Goal: Navigation & Orientation: Find specific page/section

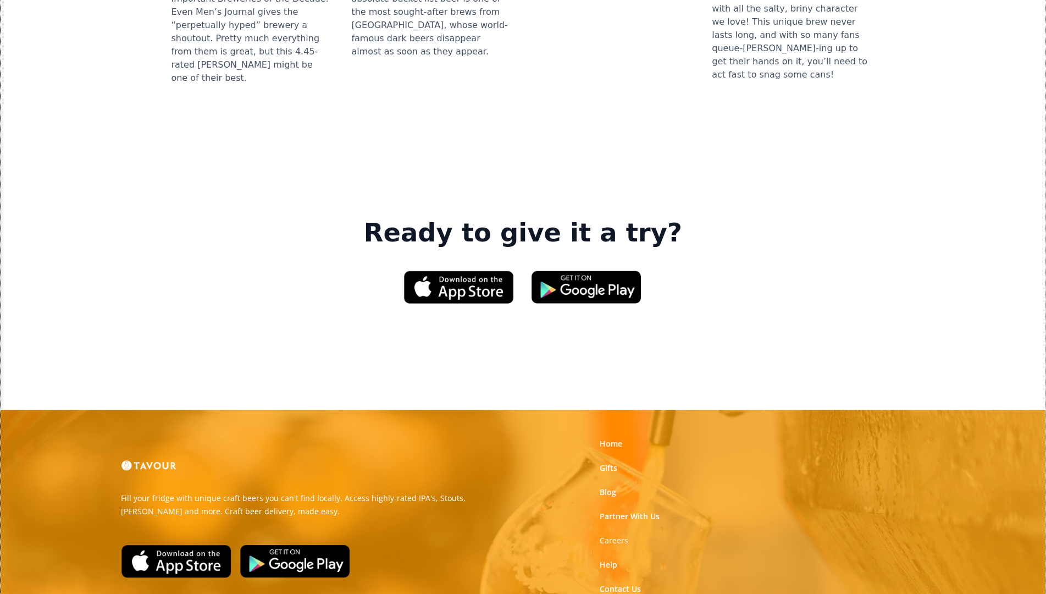
scroll to position [1592, 0]
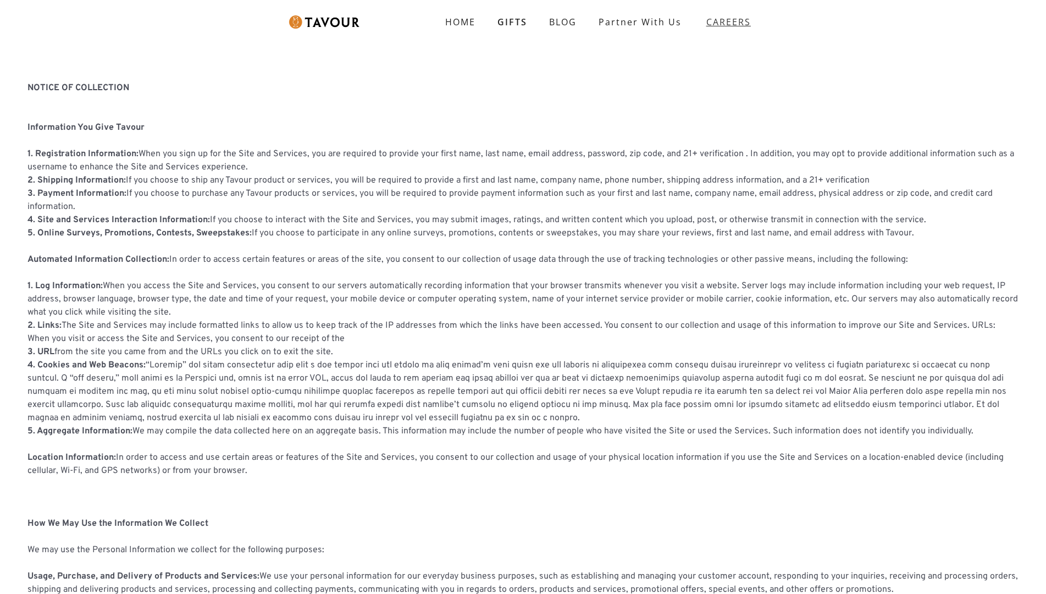
click at [718, 25] on strong "CAREERS" at bounding box center [728, 22] width 45 height 22
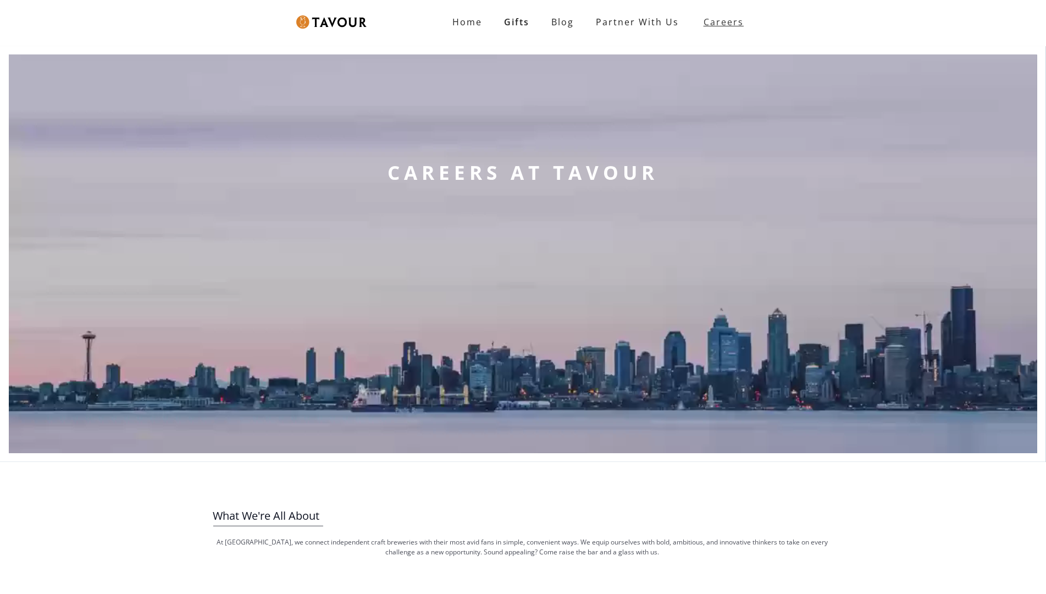
click at [718, 25] on strong "Careers" at bounding box center [724, 22] width 40 height 22
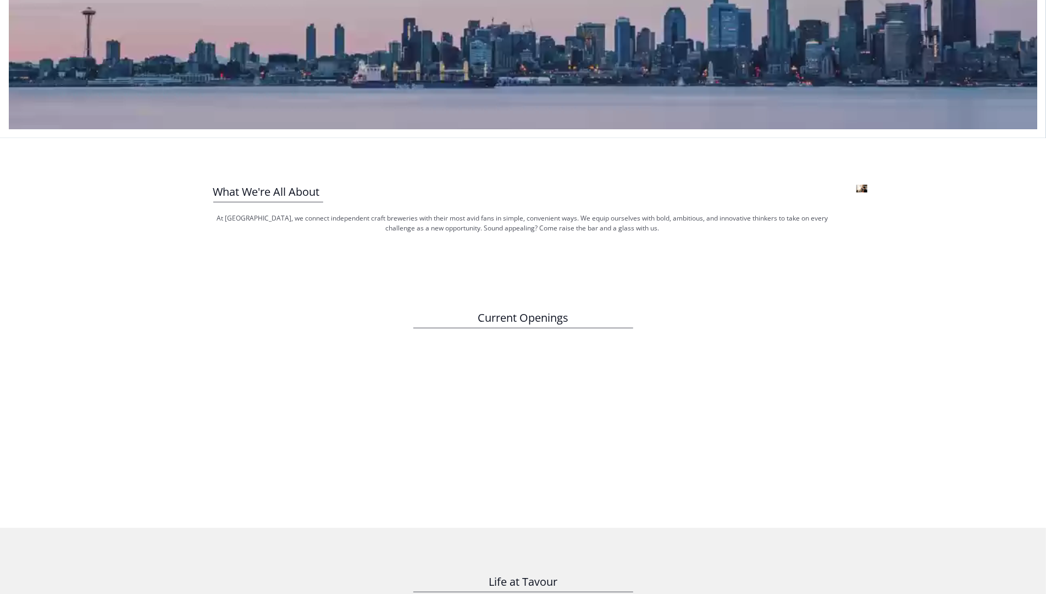
scroll to position [234, 0]
